Goal: Information Seeking & Learning: Compare options

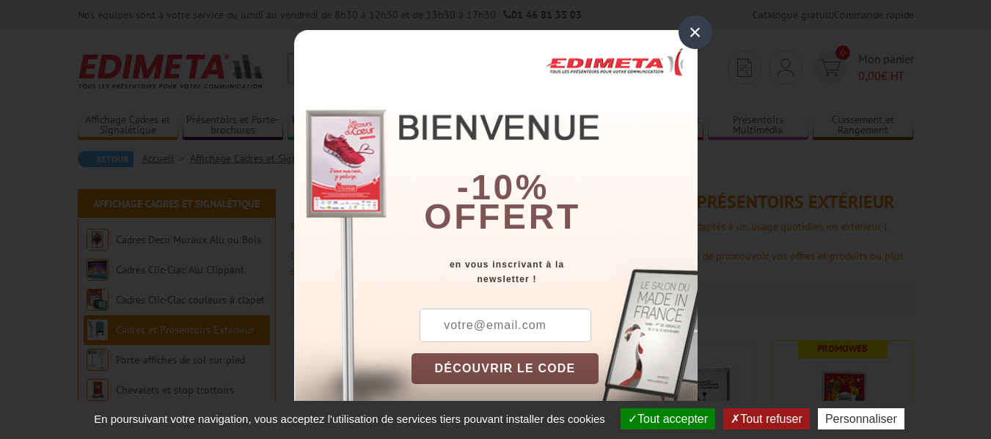
click at [695, 28] on div "×" at bounding box center [696, 32] width 34 height 34
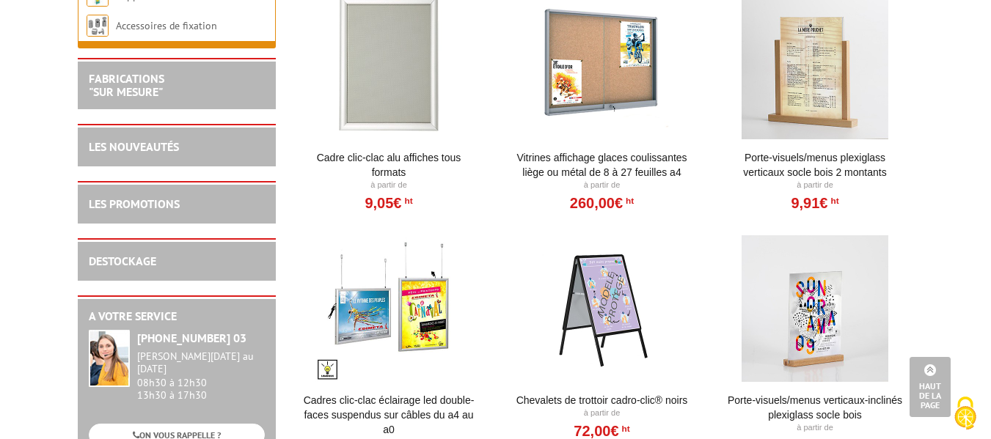
scroll to position [1761, 0]
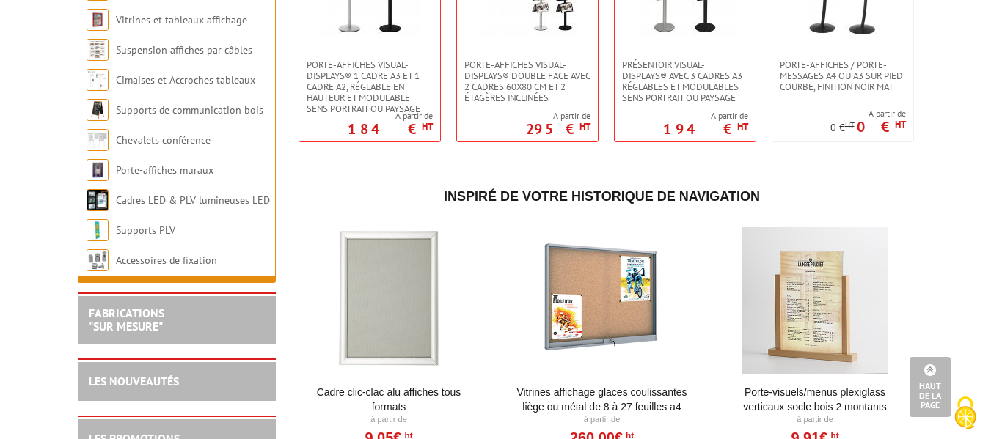
scroll to position [3155, 0]
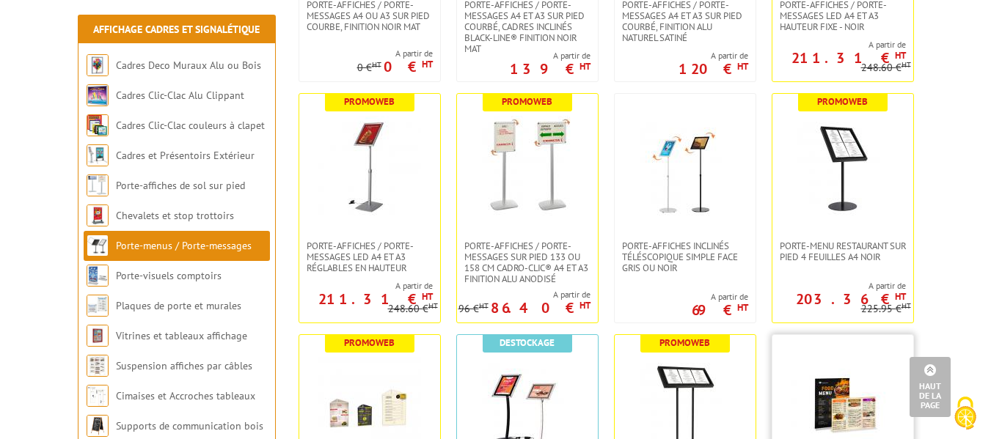
scroll to position [1467, 0]
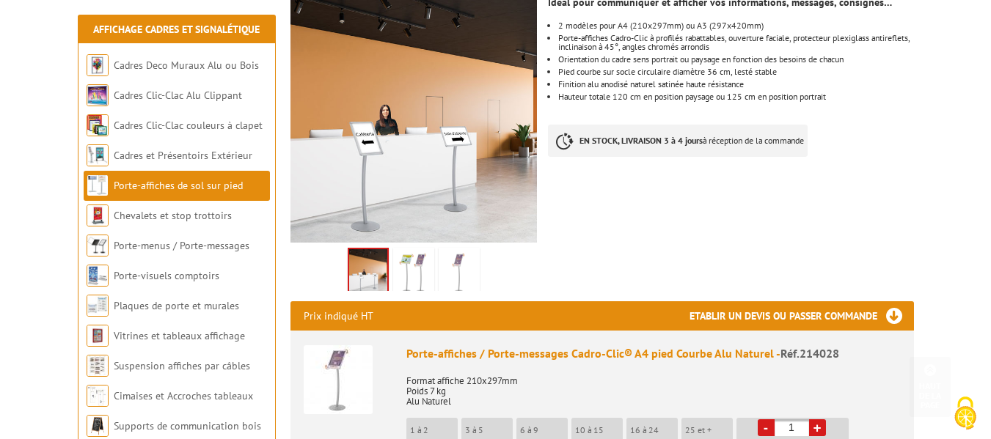
scroll to position [293, 0]
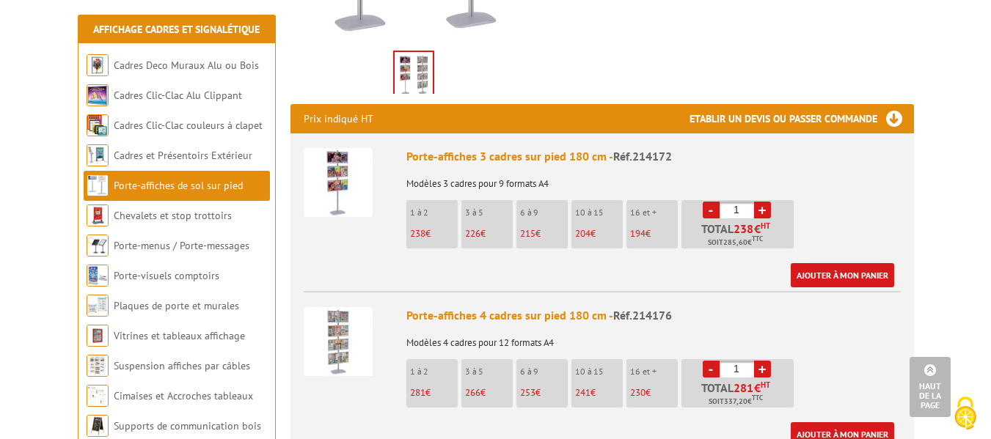
scroll to position [440, 0]
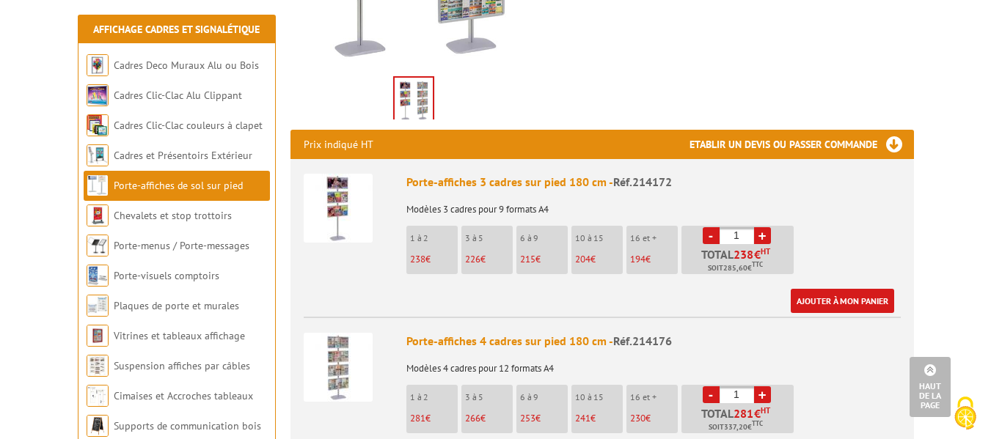
click at [431, 228] on li "1 à 2 238 €" at bounding box center [431, 250] width 51 height 48
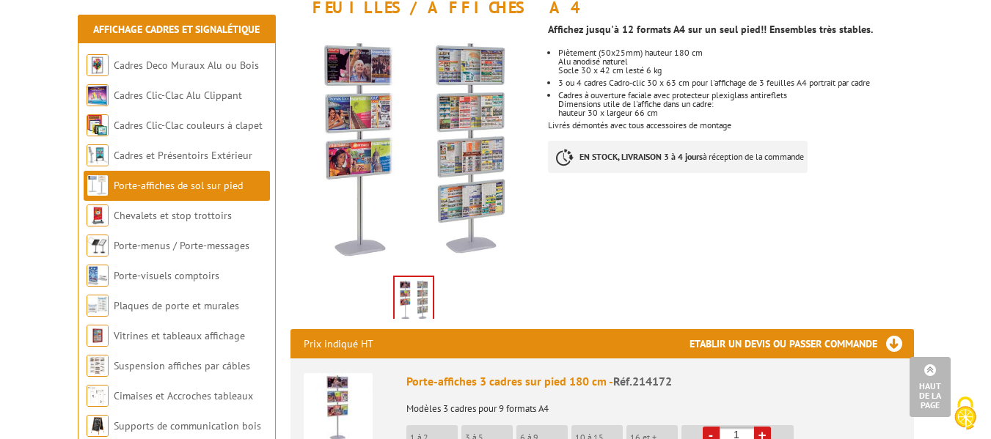
scroll to position [147, 0]
